Goal: Task Accomplishment & Management: Manage account settings

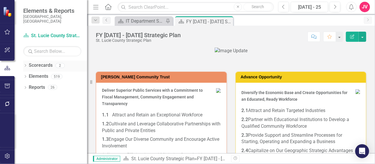
click at [46, 62] on link "Scorecards" at bounding box center [41, 65] width 24 height 7
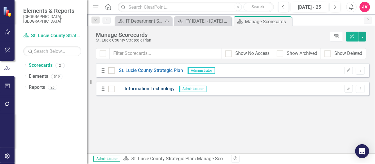
click at [154, 87] on link "Information Technology" at bounding box center [145, 89] width 60 height 7
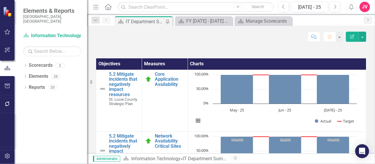
scroll to position [462, 0]
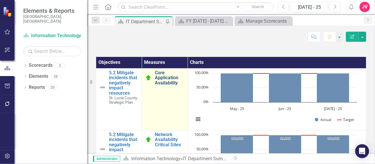
click at [162, 77] on link "Core Application Availability" at bounding box center [170, 77] width 30 height 15
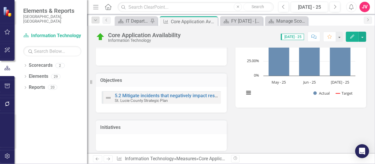
scroll to position [71, 0]
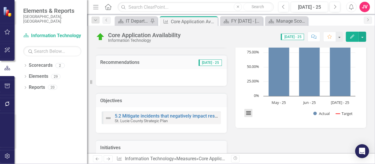
click at [247, 114] on button "View chart menu, Chart" at bounding box center [249, 113] width 8 height 8
click at [275, 138] on div "Analysis [DATE] - 25 Recommendations [DATE] - 25 Objectives 5.2 Mitigate incide…" at bounding box center [231, 91] width 279 height 162
click at [353, 38] on icon "Edit" at bounding box center [352, 37] width 5 height 4
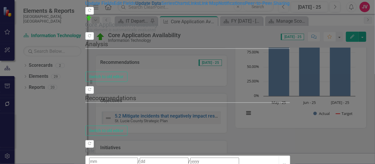
click at [136, 6] on link "Update Data" at bounding box center [149, 4] width 26 height 6
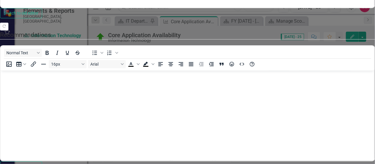
scroll to position [160, 0]
